Goal: Check status: Check status

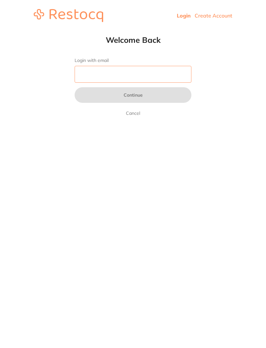
type input "[EMAIL_ADDRESS][DOMAIN_NAME]"
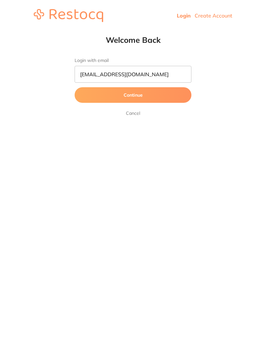
click at [133, 96] on button "Continue" at bounding box center [133, 95] width 117 height 16
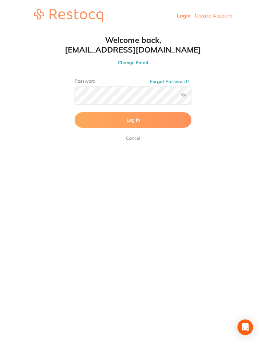
click at [136, 117] on span "Log In" at bounding box center [133, 120] width 13 height 6
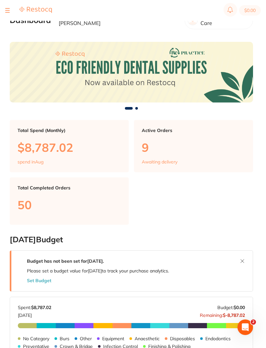
click at [6, 11] on button at bounding box center [7, 10] width 5 height 1
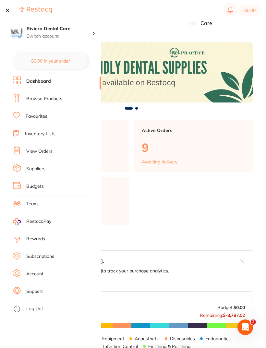
click at [40, 153] on link "View Orders" at bounding box center [39, 151] width 26 height 6
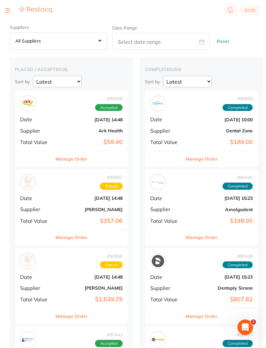
click at [69, 123] on div "# 90958 Accepted Date [DATE] 14:48 Supplier Ark Health Total Value $59.40" at bounding box center [71, 121] width 113 height 60
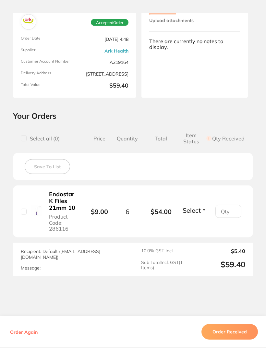
scroll to position [33, 0]
click at [229, 340] on button "Order Received" at bounding box center [229, 332] width 56 height 16
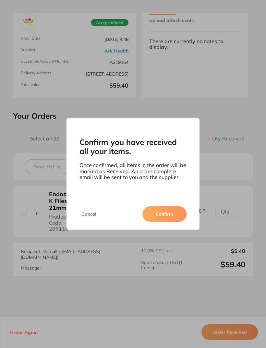
click at [161, 222] on button "Confirm" at bounding box center [164, 214] width 44 height 16
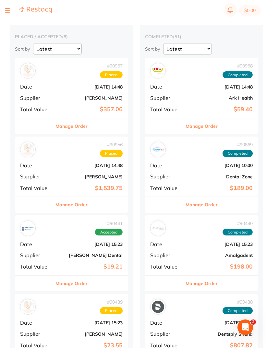
click at [73, 248] on div "# 90441 Accepted Date [DATE] 15:23 Supplier [PERSON_NAME] Dental Total Value $1…" at bounding box center [71, 245] width 113 height 60
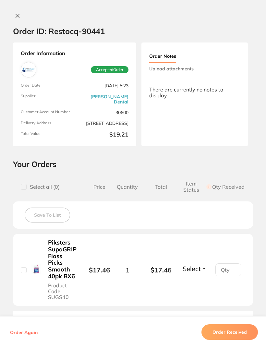
click at [228, 340] on button "Order Received" at bounding box center [229, 332] width 56 height 16
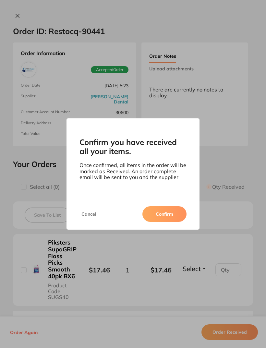
click at [157, 222] on button "Confirm" at bounding box center [164, 214] width 44 height 16
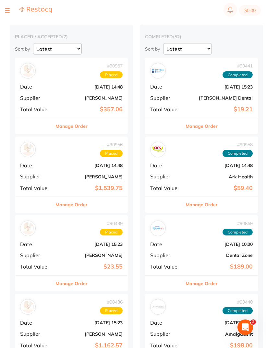
click at [77, 240] on div "# 90439 Placed Date [DATE] 15:23 Supplier [PERSON_NAME] Total Value $23.55" at bounding box center [71, 245] width 113 height 60
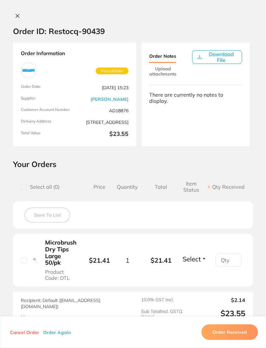
click at [15, 14] on icon at bounding box center [17, 15] width 5 height 5
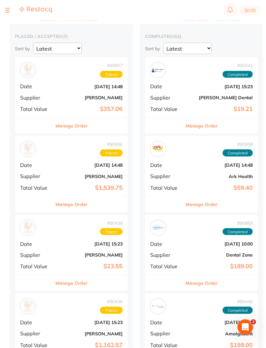
click at [62, 84] on b "[DATE] 14:48" at bounding box center [90, 86] width 65 height 5
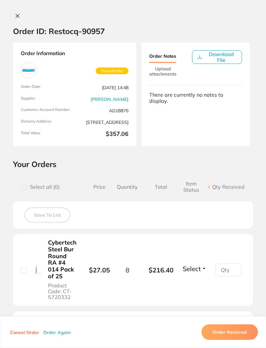
click at [17, 15] on icon at bounding box center [18, 16] width 4 height 4
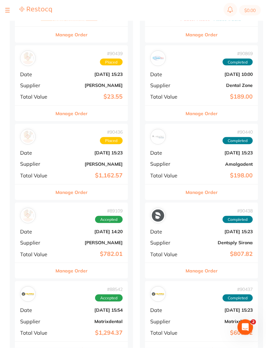
scroll to position [203, 0]
click at [67, 308] on b "[DATE] 15:54" at bounding box center [90, 309] width 65 height 5
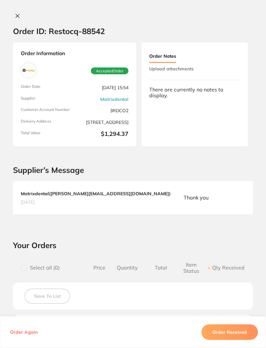
click at [17, 18] on icon at bounding box center [17, 15] width 5 height 5
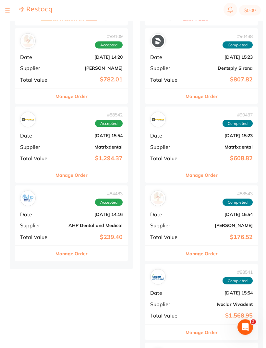
scroll to position [377, 0]
click at [64, 212] on b "[DATE] 14:16" at bounding box center [90, 214] width 65 height 5
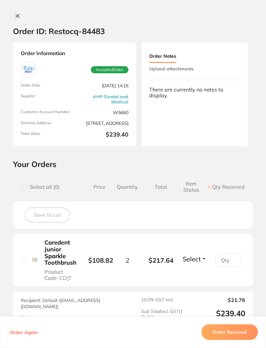
click at [17, 17] on icon at bounding box center [17, 15] width 5 height 5
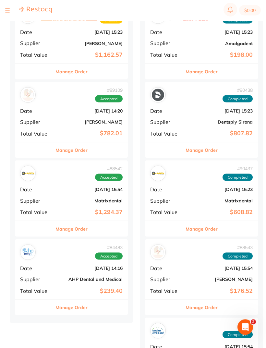
scroll to position [321, 0]
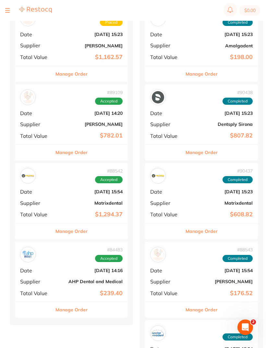
click at [70, 193] on div "# 88542 Accepted Date [DATE] 15:54 Supplier Matrixdental Total Value $1,294.37" at bounding box center [71, 193] width 113 height 60
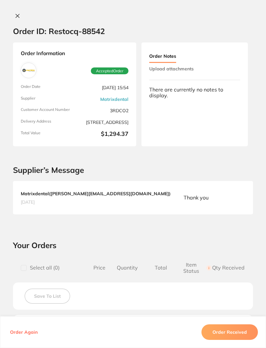
click at [18, 15] on icon at bounding box center [18, 16] width 4 height 4
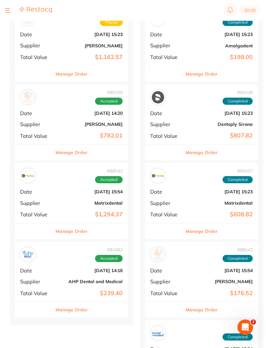
click at [71, 111] on b "[DATE] 14:20" at bounding box center [90, 113] width 65 height 5
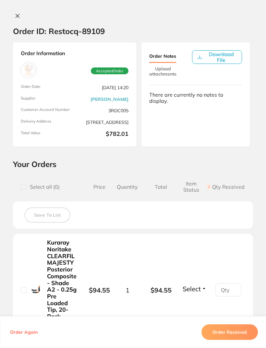
click at [16, 14] on icon at bounding box center [17, 15] width 5 height 5
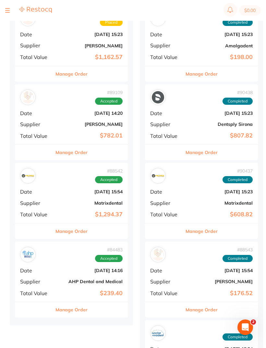
click at [69, 111] on b "[DATE] 14:20" at bounding box center [90, 113] width 65 height 5
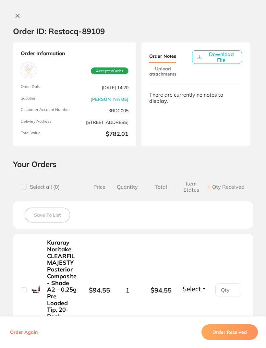
click at [17, 17] on icon at bounding box center [17, 15] width 5 height 5
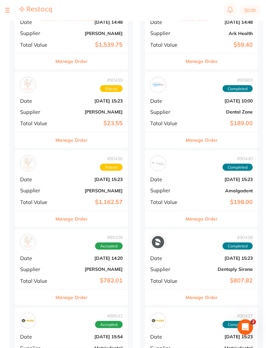
click at [69, 177] on b "[DATE] 15:23" at bounding box center [90, 179] width 65 height 5
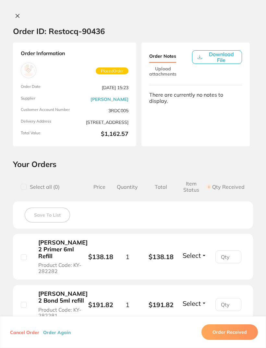
click at [19, 13] on icon at bounding box center [17, 15] width 5 height 5
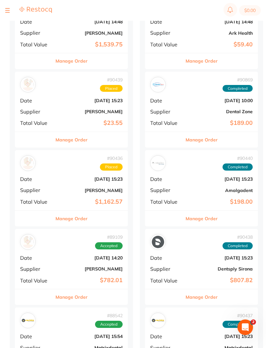
click at [75, 96] on div "# 90439 Placed Date [DATE] 15:23 Supplier [PERSON_NAME] Total Value $23.55" at bounding box center [71, 102] width 113 height 60
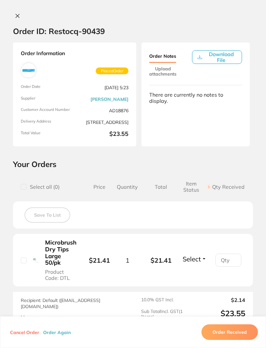
click at [18, 18] on icon at bounding box center [17, 15] width 5 height 5
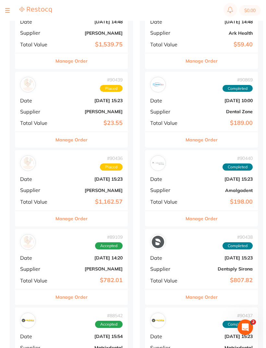
click at [67, 31] on b "[PERSON_NAME]" at bounding box center [90, 32] width 65 height 5
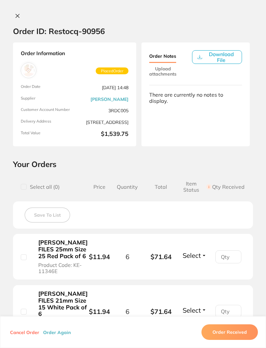
click at [18, 14] on icon at bounding box center [17, 15] width 5 height 5
